Goal: Use online tool/utility: Utilize a website feature to perform a specific function

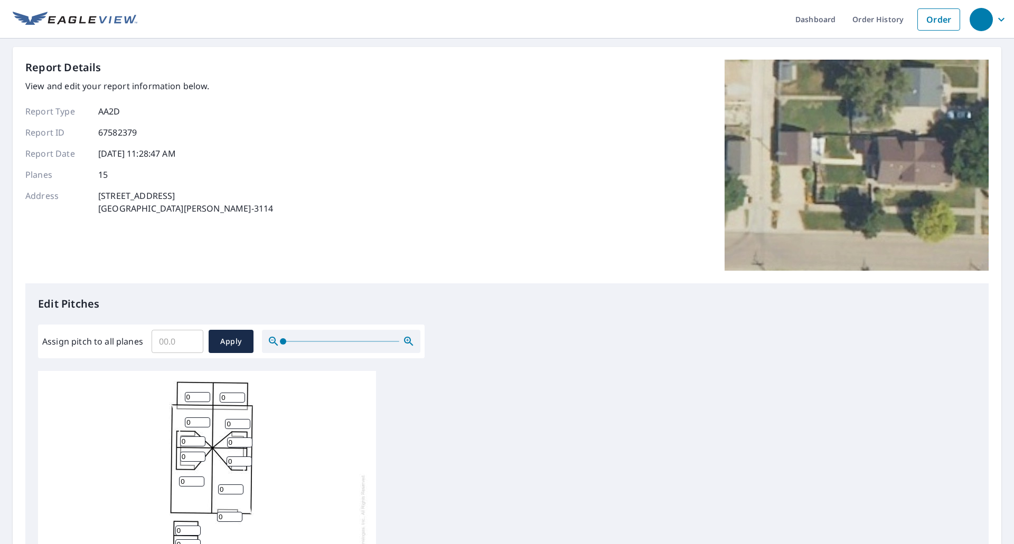
scroll to position [11, 0]
drag, startPoint x: 199, startPoint y: 392, endPoint x: 139, endPoint y: 389, distance: 59.3
click at [185, 392] on input "0" at bounding box center [197, 397] width 25 height 10
type input "3"
drag, startPoint x: 233, startPoint y: 392, endPoint x: 175, endPoint y: 395, distance: 58.7
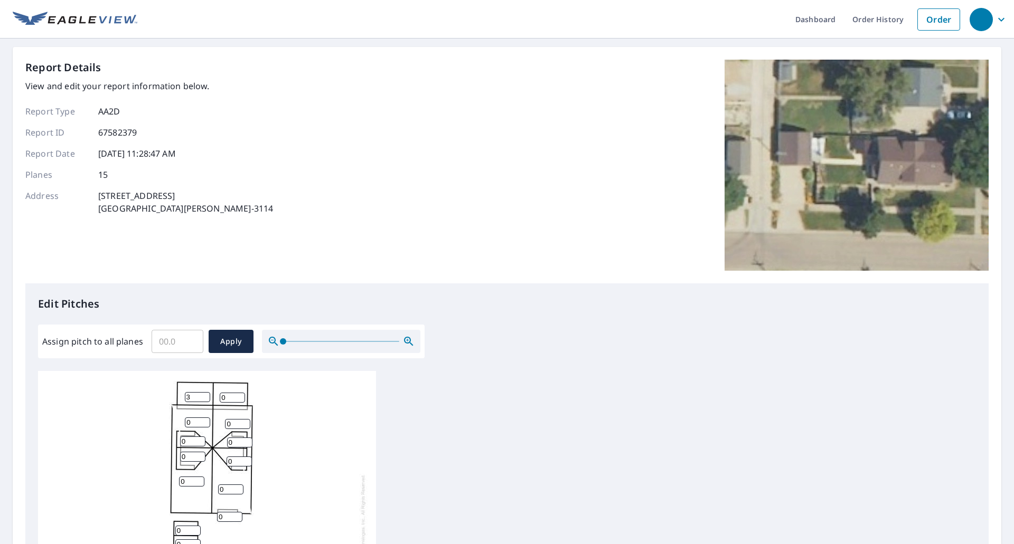
click at [176, 395] on div "0 0 0 0 0 0 3 0 0 0 0 0 0 0 0" at bounding box center [207, 535] width 338 height 332
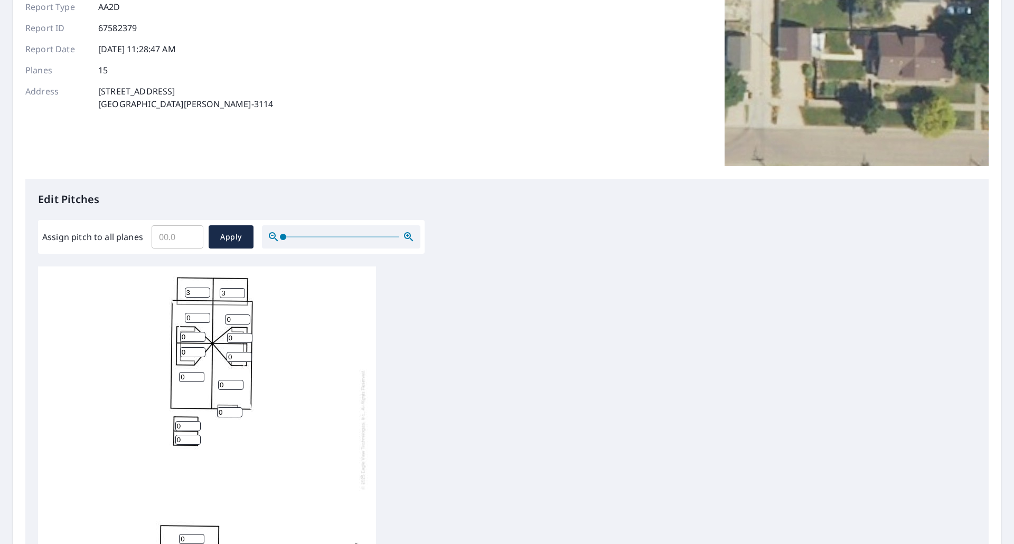
scroll to position [106, 0]
type input "3"
click at [199, 312] on input "0" at bounding box center [197, 317] width 25 height 10
drag, startPoint x: 200, startPoint y: 309, endPoint x: 161, endPoint y: 316, distance: 40.3
click at [161, 316] on div "0 0 0 0 0 09 3 3 0 0 0 0 0 0 0" at bounding box center [207, 429] width 338 height 332
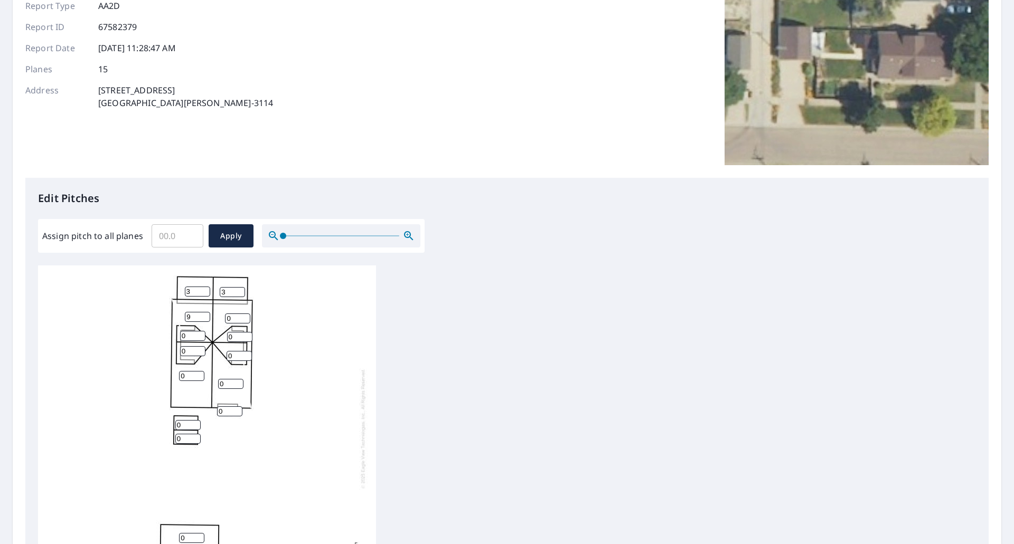
type input "9"
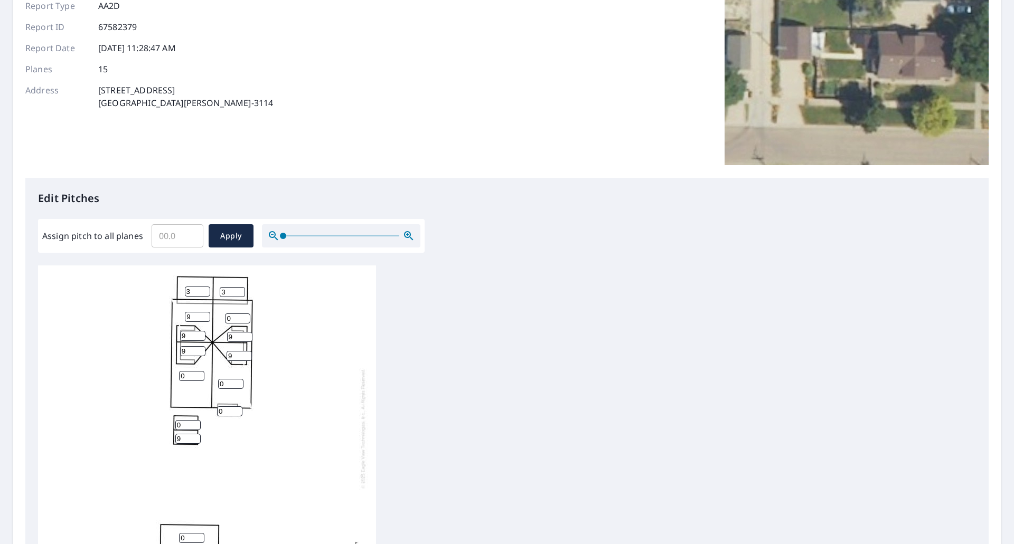
type input "9"
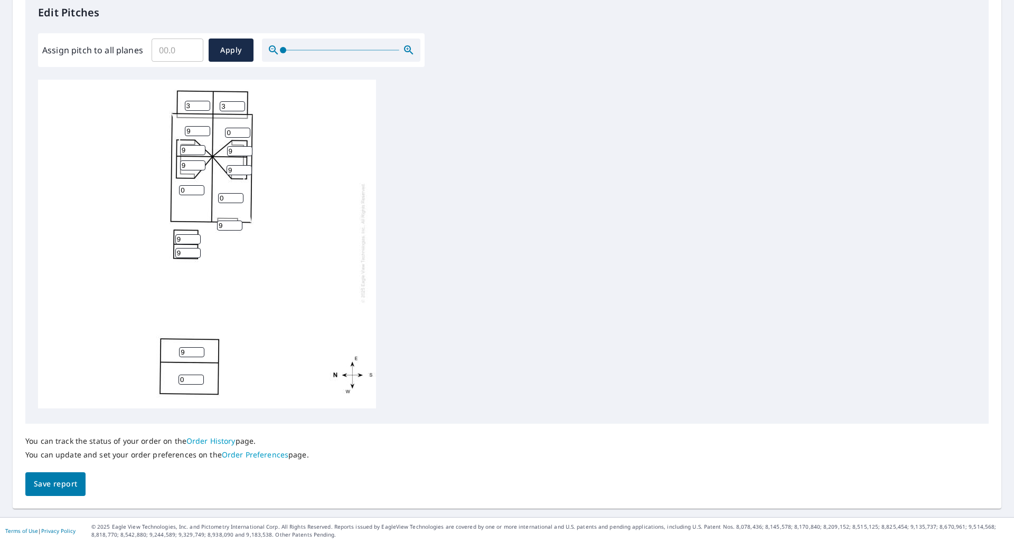
type input "9"
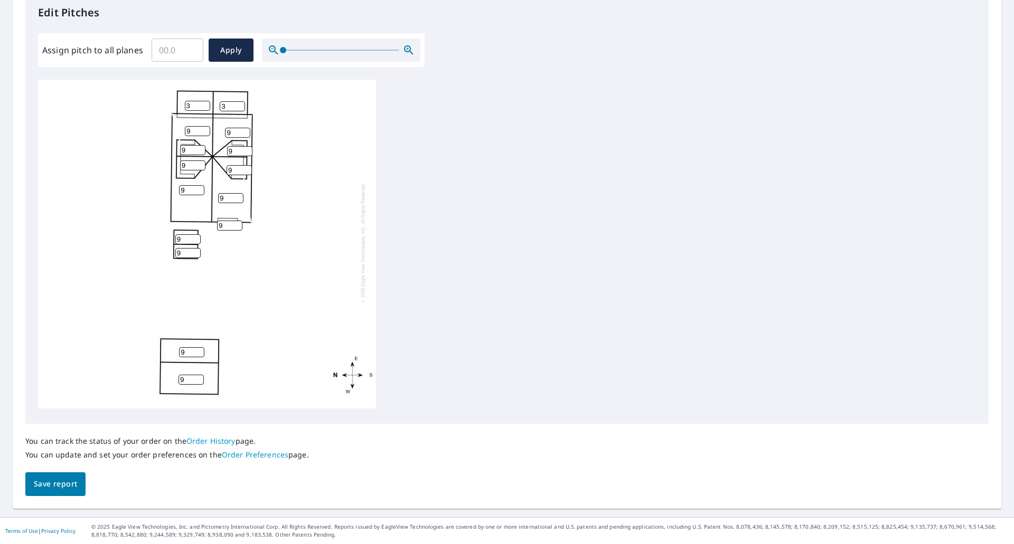
drag, startPoint x: 183, startPoint y: 230, endPoint x: 126, endPoint y: 236, distance: 57.3
click at [126, 236] on div "9 9 9 9 9 9 3 3 9 9 9 9 9 9 9" at bounding box center [207, 243] width 338 height 332
type input "4"
drag, startPoint x: 186, startPoint y: 246, endPoint x: 129, endPoint y: 248, distance: 56.5
click at [129, 248] on div "9 9 9 9 9 9 3 3 9 9 9 9 9 4 9" at bounding box center [207, 243] width 338 height 332
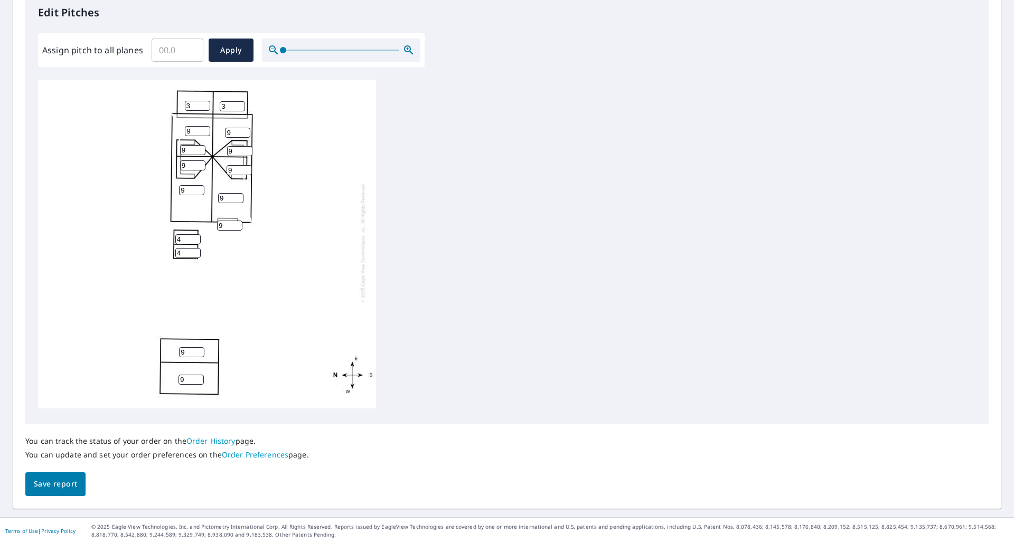
type input "4"
click at [397, 202] on div "9 9 9 9 9 9 3 3 9 9 9 9 4 4 9" at bounding box center [507, 246] width 938 height 332
click at [55, 484] on span "Save report" at bounding box center [55, 484] width 43 height 13
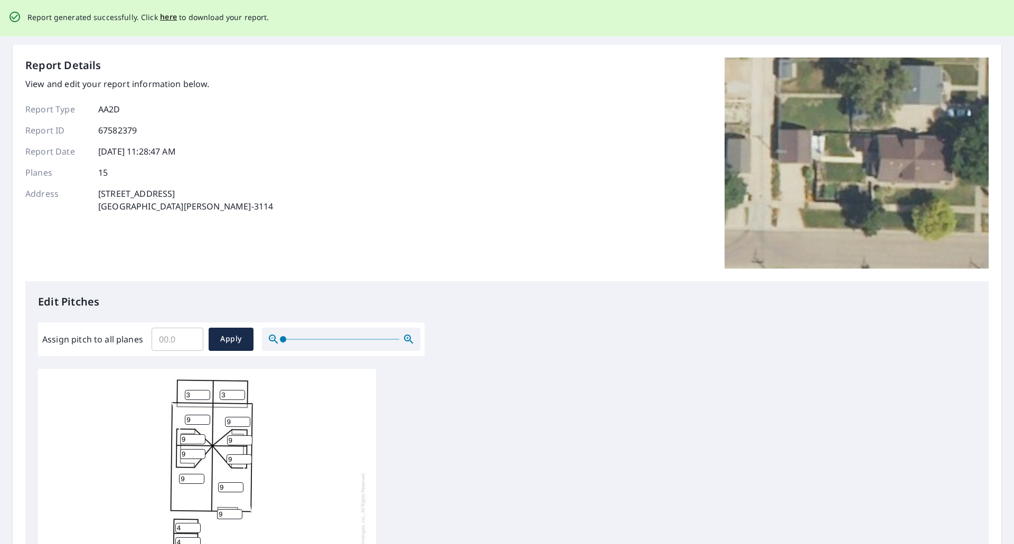
scroll to position [0, 0]
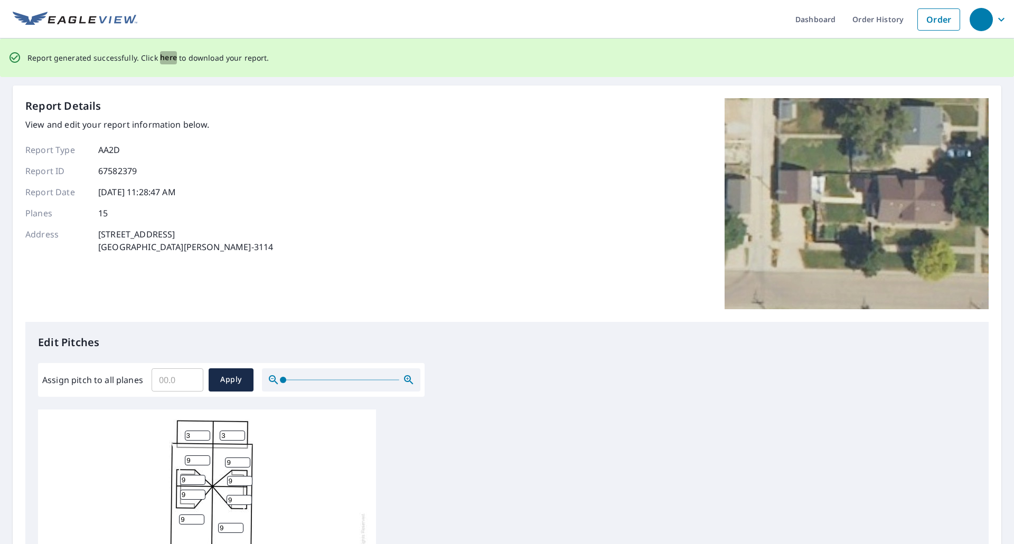
click at [163, 53] on span "here" at bounding box center [168, 57] width 17 height 13
